Goal: Find specific page/section: Find specific page/section

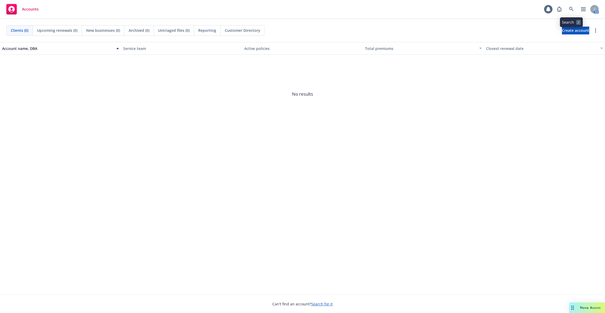
click at [571, 9] on icon at bounding box center [571, 9] width 4 height 4
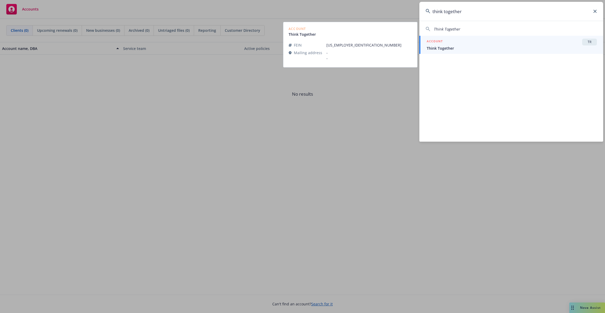
type input "think together"
click at [471, 46] on span "Think Together" at bounding box center [511, 48] width 170 height 6
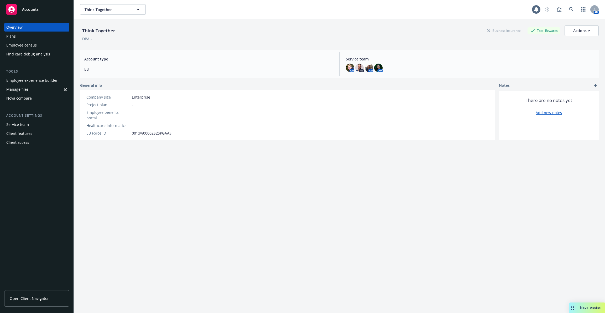
click at [211, 103] on div "Company size Enterprise Project plan - Employee benefits portal - Healthcare In…" at bounding box center [287, 115] width 414 height 50
click at [51, 81] on div "Employee experience builder" at bounding box center [31, 80] width 51 height 8
